Goal: Task Accomplishment & Management: Manage account settings

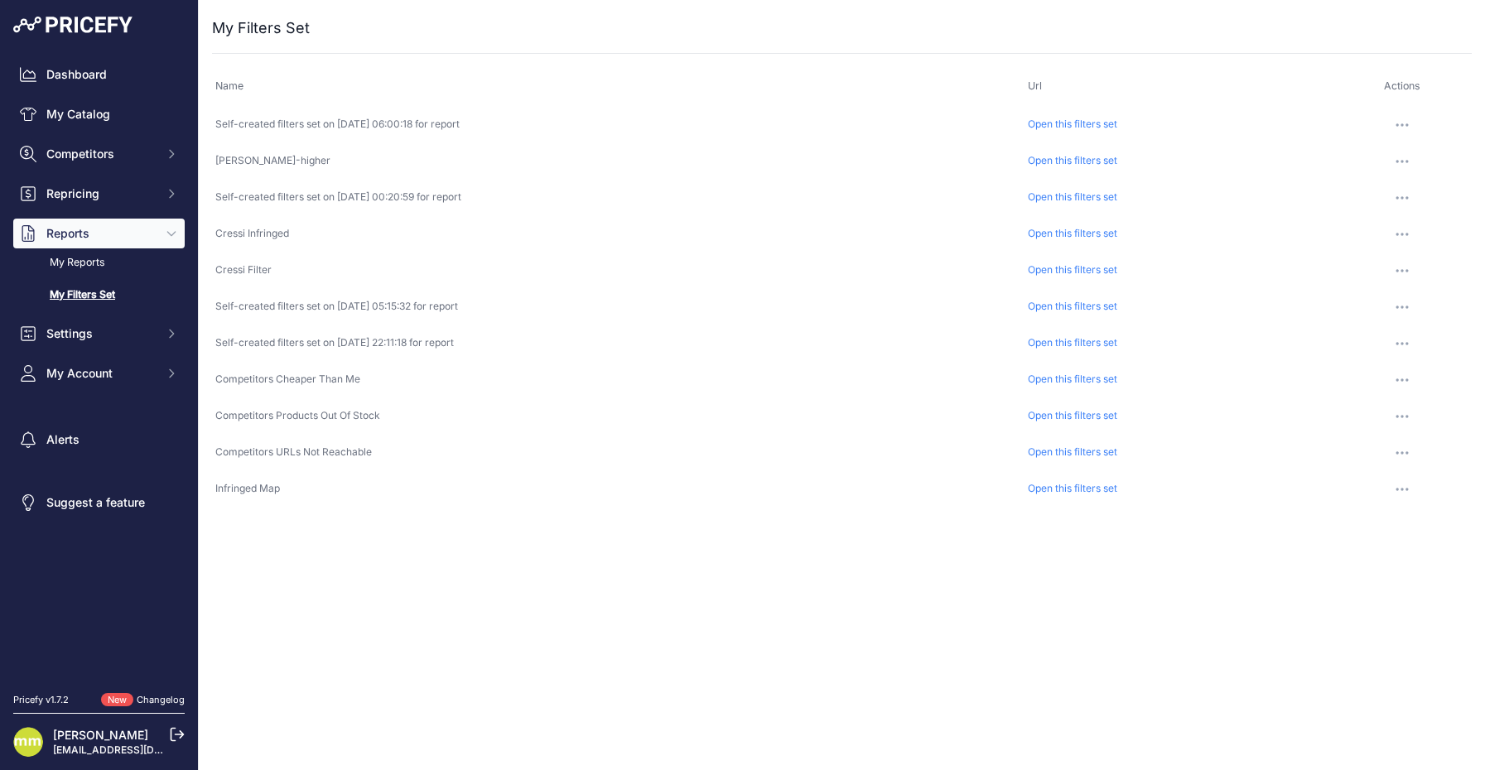
click at [1408, 124] on icon "button" at bounding box center [1408, 125] width 2 height 2
click at [477, 145] on td "[PERSON_NAME]-higher" at bounding box center [618, 161] width 813 height 36
click at [79, 266] on link "My Reports" at bounding box center [98, 263] width 171 height 29
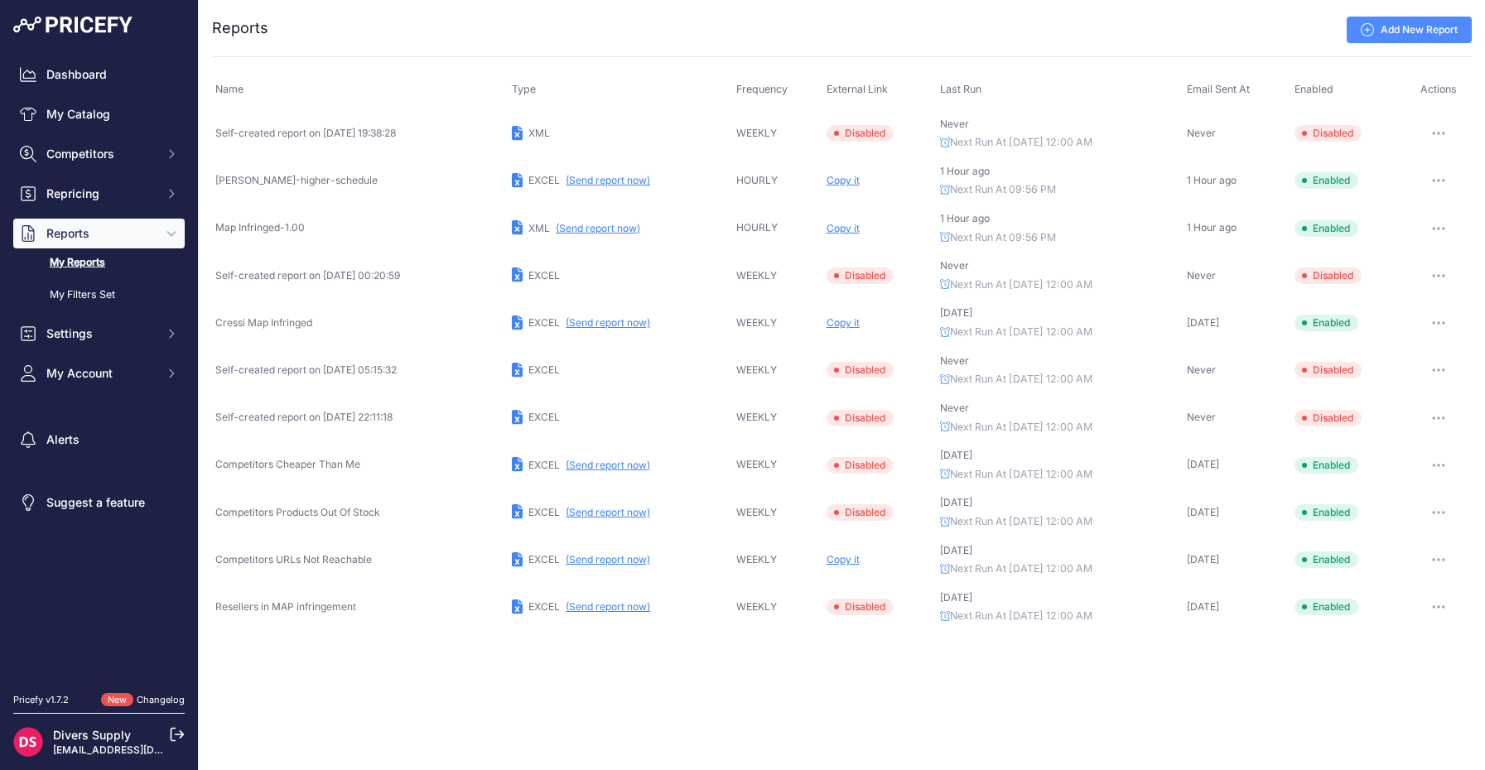
click at [1439, 177] on button "button" at bounding box center [1438, 180] width 33 height 23
click at [1410, 220] on link "Edit" at bounding box center [1416, 215] width 106 height 27
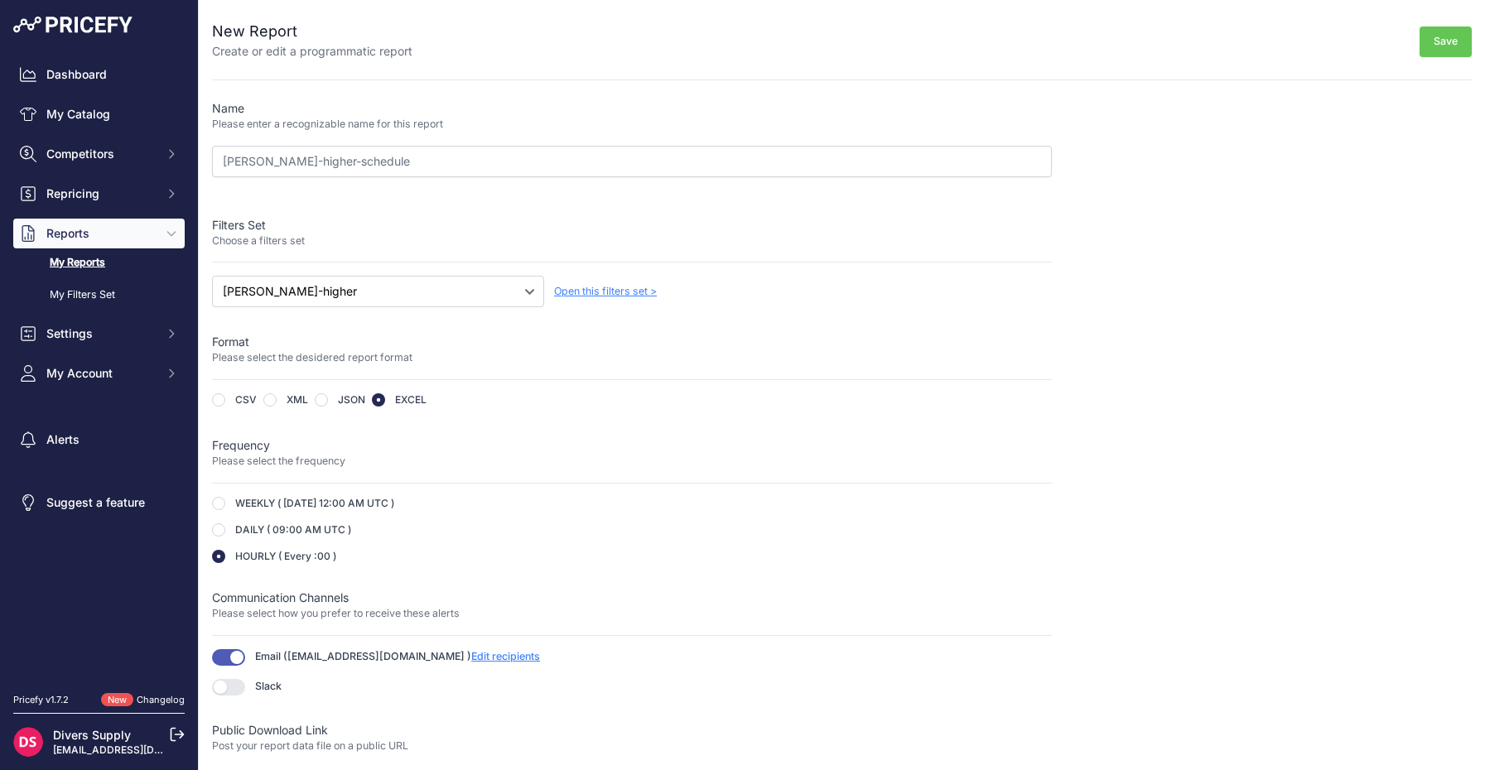
scroll to position [41, 0]
